Goal: Task Accomplishment & Management: Complete application form

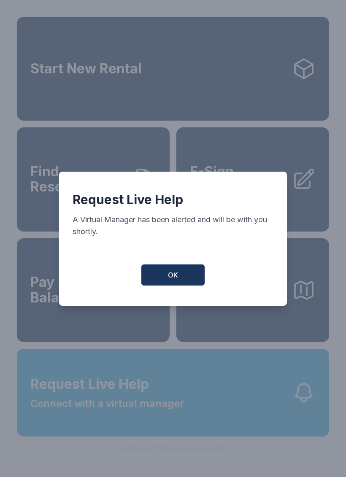
click at [173, 271] on button "OK" at bounding box center [172, 275] width 63 height 21
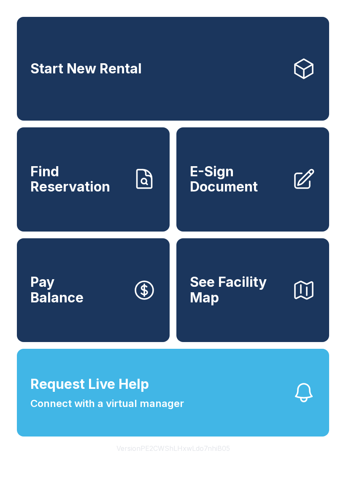
click at [111, 72] on span "Start New Rental" at bounding box center [85, 69] width 111 height 16
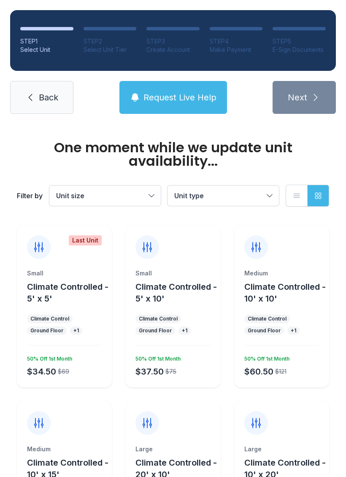
click at [165, 108] on button "Request Live Help" at bounding box center [173, 97] width 108 height 33
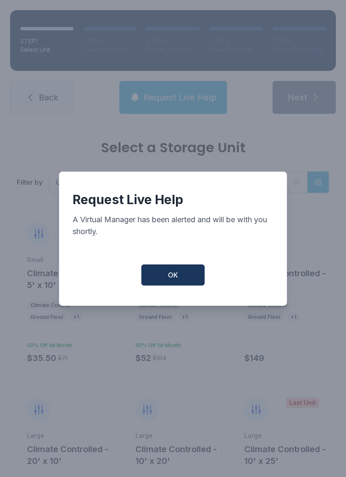
click at [168, 280] on span "OK" at bounding box center [173, 275] width 10 height 10
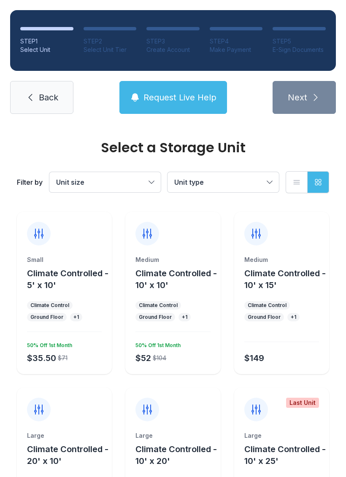
click at [45, 98] on span "Back" at bounding box center [48, 98] width 19 height 12
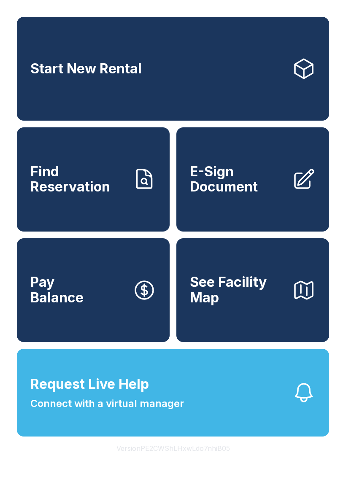
click at [230, 190] on span "E-Sign Document" at bounding box center [237, 179] width 95 height 31
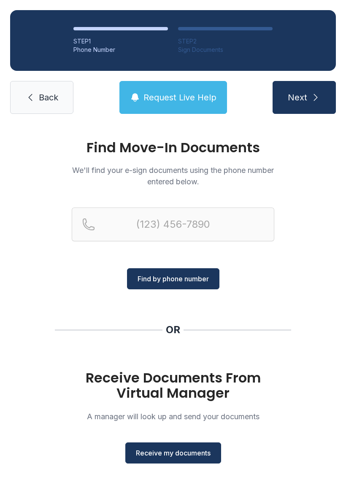
click at [154, 448] on span "Receive my documents" at bounding box center [173, 453] width 75 height 10
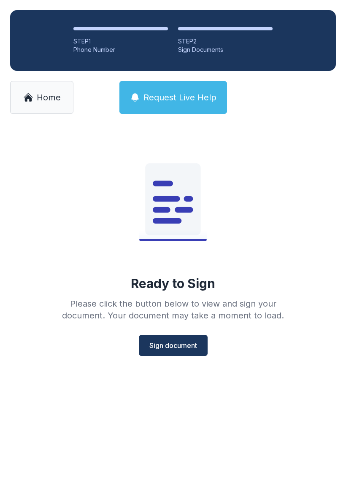
click at [36, 99] on link "Home" at bounding box center [41, 97] width 63 height 33
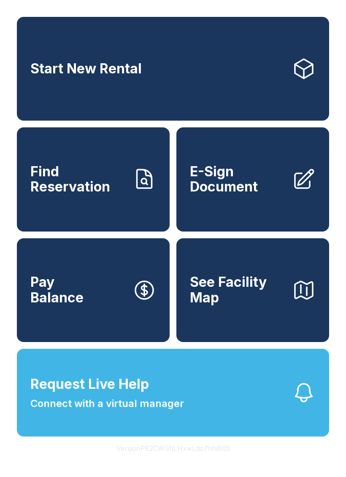
click at [232, 185] on span "E-Sign Document" at bounding box center [237, 179] width 95 height 31
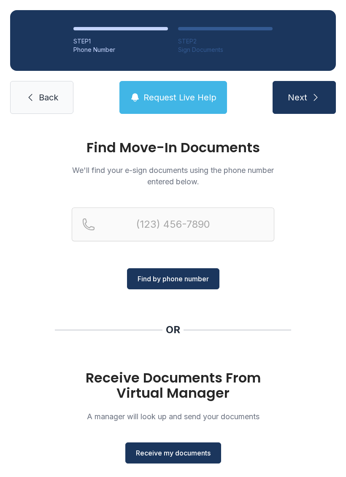
click at [159, 450] on span "Receive my documents" at bounding box center [173, 453] width 75 height 10
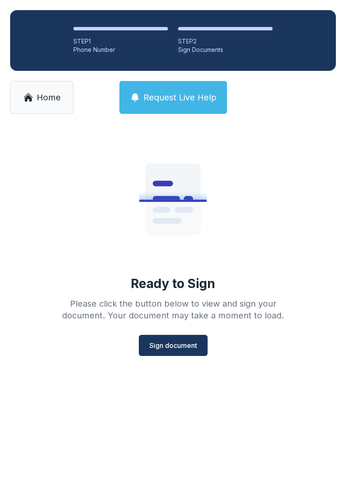
click at [151, 95] on span "Request Live Help" at bounding box center [179, 98] width 73 height 12
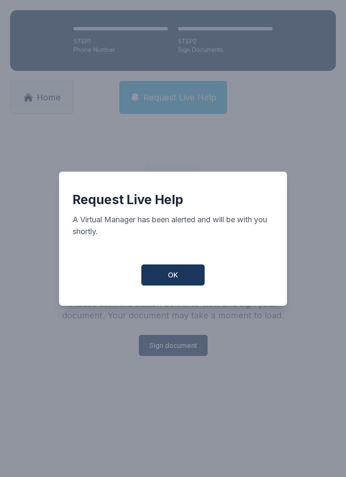
click at [176, 280] on span "OK" at bounding box center [173, 275] width 10 height 10
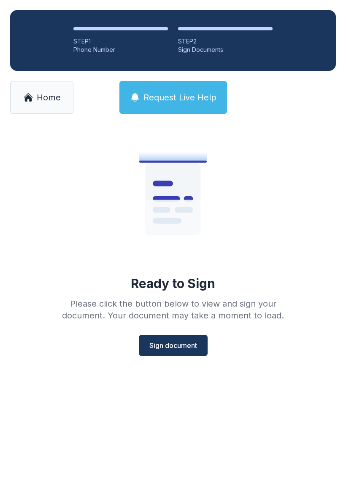
click at [171, 92] on span "Request Live Help" at bounding box center [179, 98] width 73 height 12
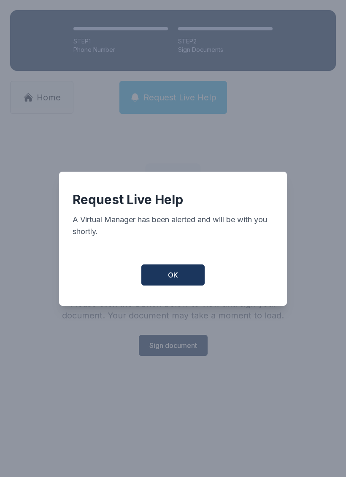
click at [187, 274] on button "OK" at bounding box center [172, 275] width 63 height 21
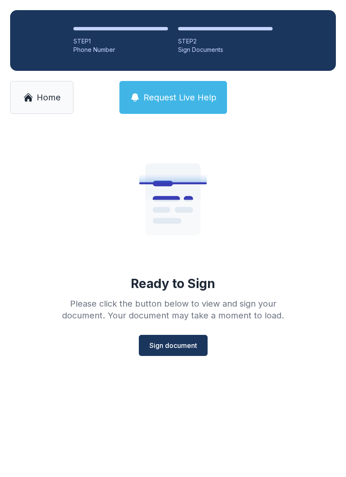
click at [159, 91] on button "Request Live Help" at bounding box center [173, 97] width 108 height 33
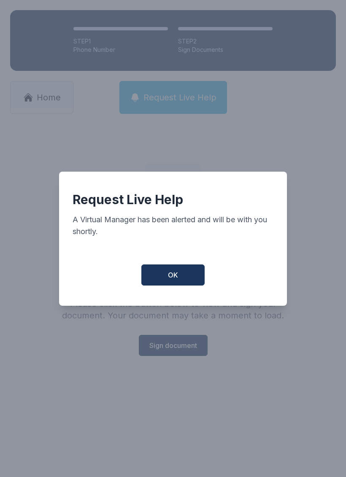
click at [168, 285] on button "OK" at bounding box center [172, 275] width 63 height 21
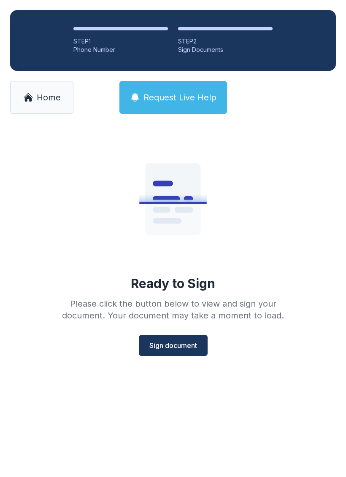
click at [164, 352] on button "Sign document" at bounding box center [173, 345] width 69 height 21
click at [32, 96] on icon at bounding box center [28, 97] width 10 height 10
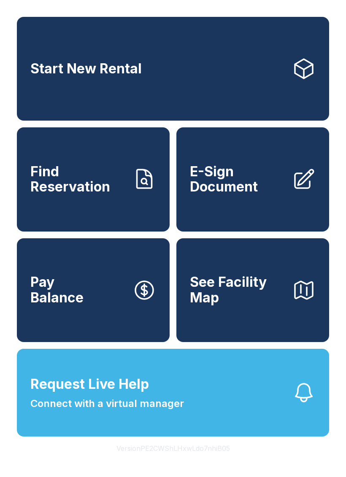
click at [114, 411] on span "Connect with a virtual manager" at bounding box center [107, 403] width 154 height 15
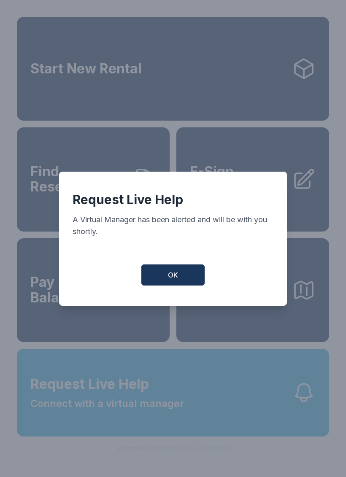
click at [168, 274] on button "OK" at bounding box center [172, 275] width 63 height 21
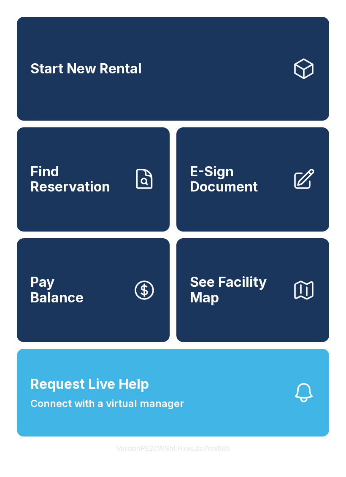
click at [84, 411] on span "Request Live Help Connect with a virtual manager" at bounding box center [107, 392] width 154 height 37
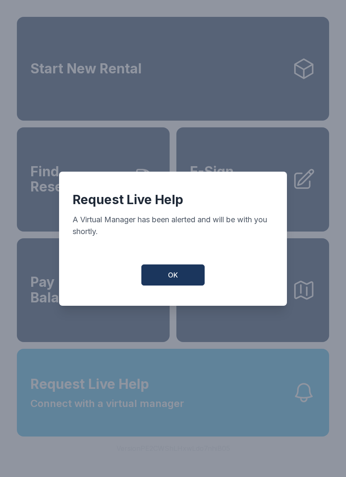
click at [160, 272] on button "OK" at bounding box center [172, 275] width 63 height 21
